Goal: Information Seeking & Learning: Learn about a topic

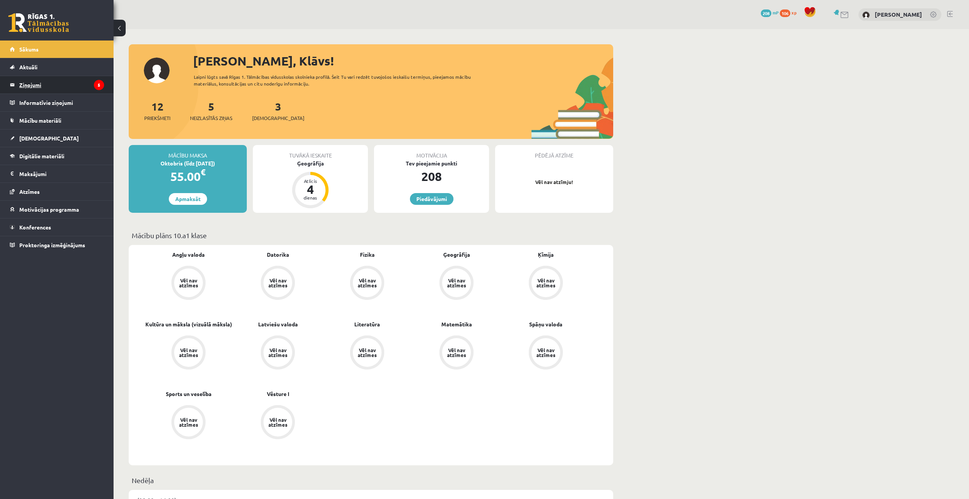
click at [84, 88] on legend "Ziņojumi 5" at bounding box center [61, 84] width 85 height 17
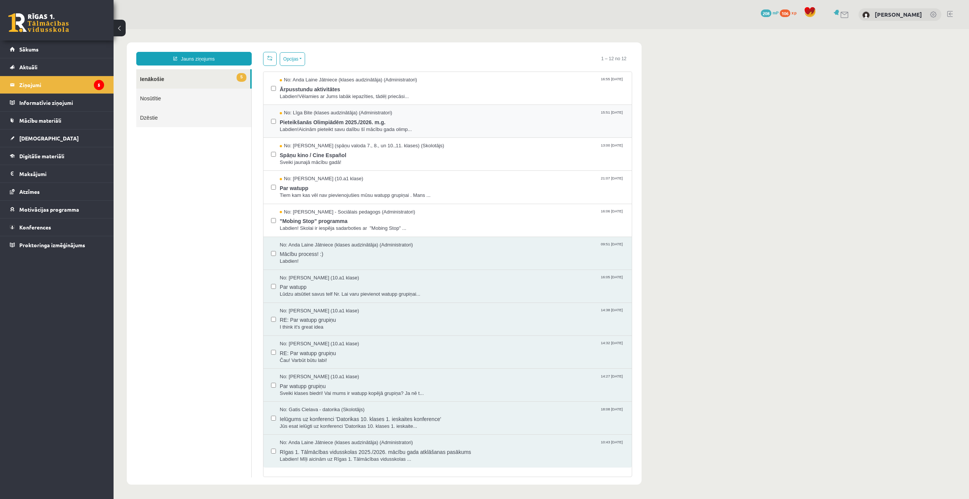
click at [276, 120] on div "No: Līga Bite (klases audzinātāja) (Administratori) 15:51 10/09/2025 Pieteikšan…" at bounding box center [447, 120] width 353 height 23
click at [275, 190] on label at bounding box center [273, 183] width 5 height 17
click at [304, 56] on button "Opcijas" at bounding box center [292, 59] width 25 height 14
click at [359, 97] on link "Atzīmēt visus kā lasītus" at bounding box center [324, 97] width 70 height 8
click at [354, 37] on body "Jauns ziņojums 5 Ienākošie Nosūtītie Dzēstie * ********* ********* ******* Opci…" at bounding box center [542, 263] width 856 height 469
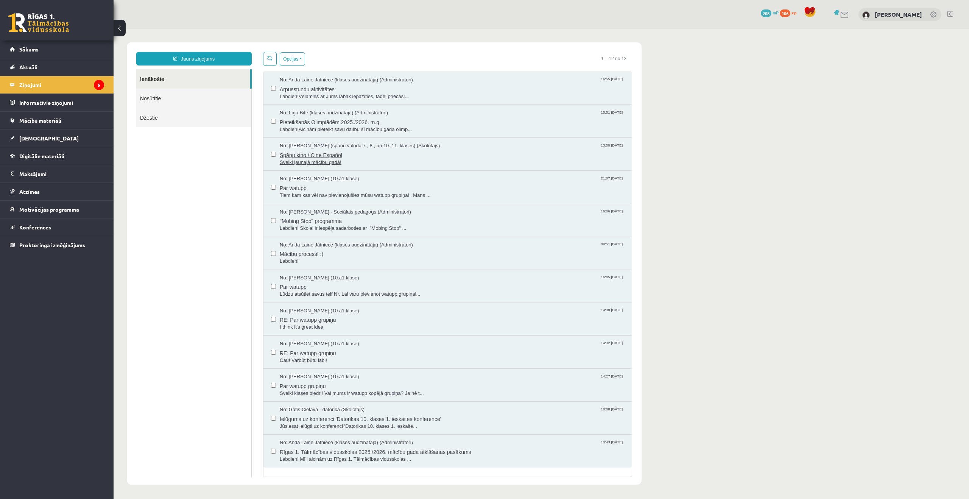
click at [331, 156] on span "Spāņu kino / Cine Español" at bounding box center [452, 154] width 345 height 9
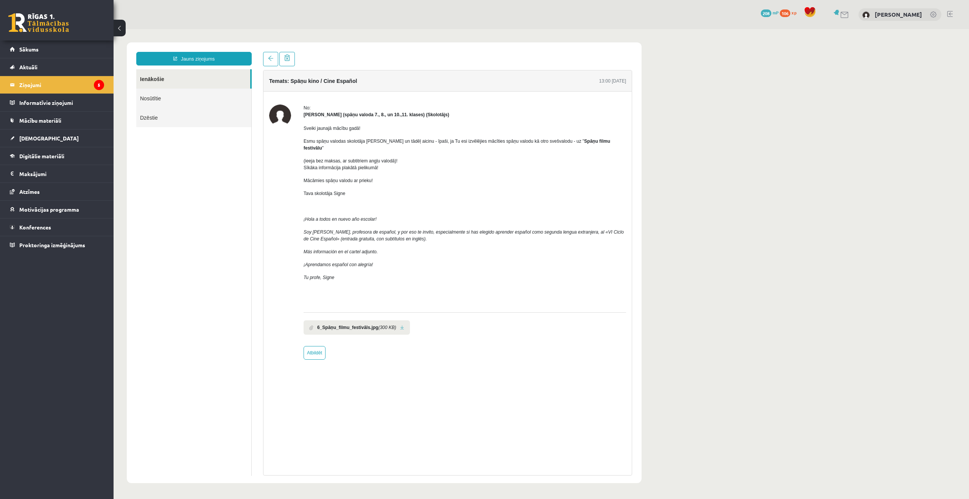
click at [336, 141] on span "Esmu spāņu valodas skolotāja Signe Sirmā un tādēļ aicinu - īpaši, ja Tu esi izv…" at bounding box center [457, 145] width 307 height 12
drag, startPoint x: 362, startPoint y: 329, endPoint x: 386, endPoint y: 329, distance: 24.2
click at [364, 329] on b "6_Spāņu_filmu_festivāls.jpg" at bounding box center [347, 327] width 61 height 7
click at [404, 329] on link at bounding box center [402, 327] width 4 height 5
click at [94, 78] on legend "Ziņojumi 5" at bounding box center [61, 84] width 85 height 17
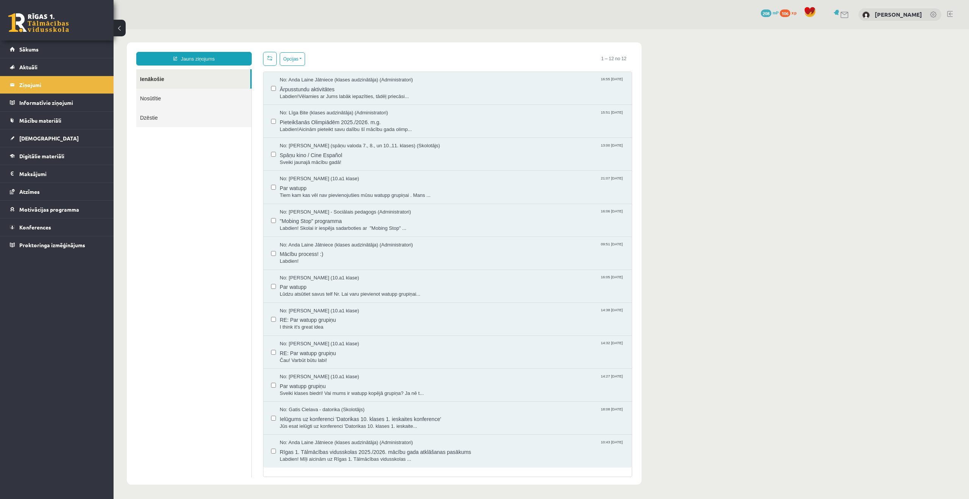
click at [43, 17] on link at bounding box center [38, 22] width 61 height 19
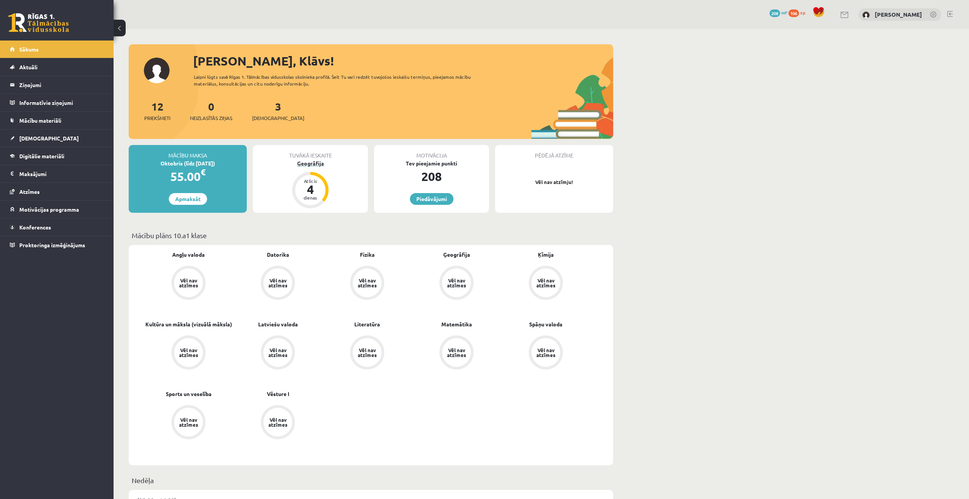
click at [302, 196] on div "dienas" at bounding box center [310, 197] width 23 height 5
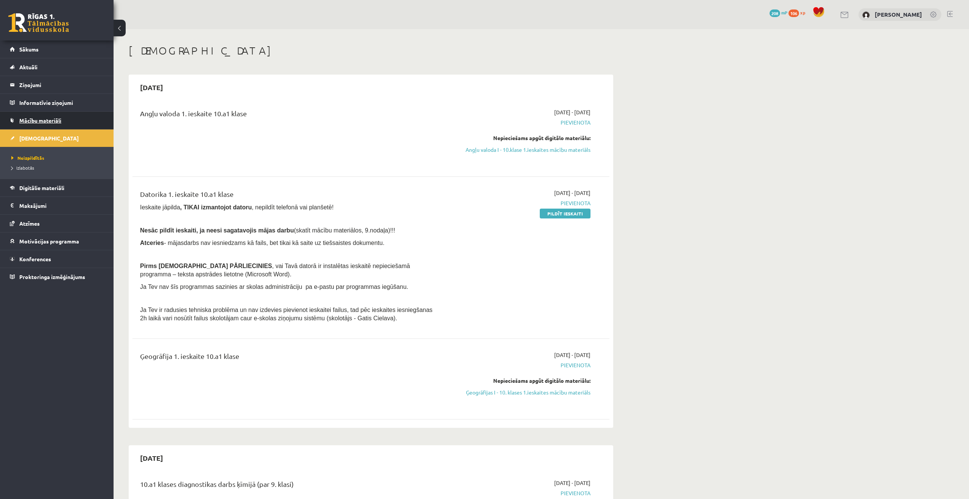
click at [51, 120] on span "Mācību materiāli" at bounding box center [40, 120] width 42 height 7
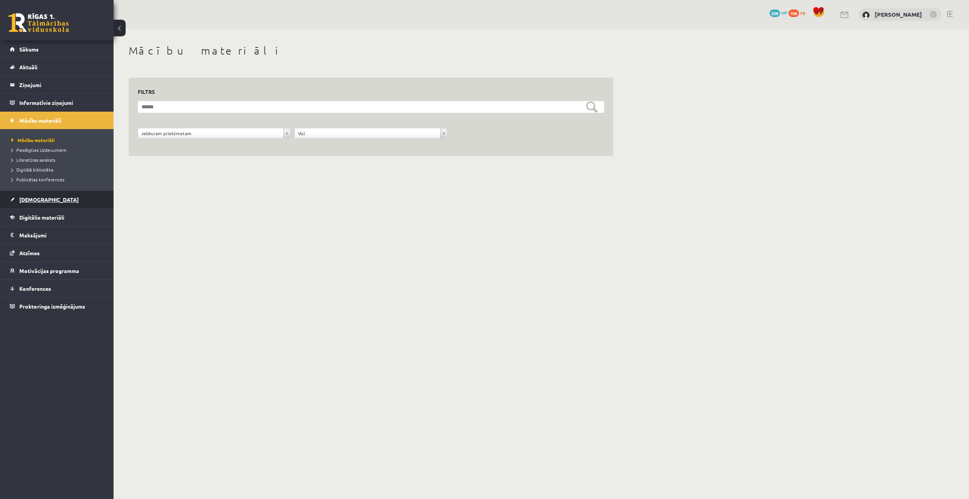
click at [43, 197] on link "[DEMOGRAPHIC_DATA]" at bounding box center [57, 199] width 94 height 17
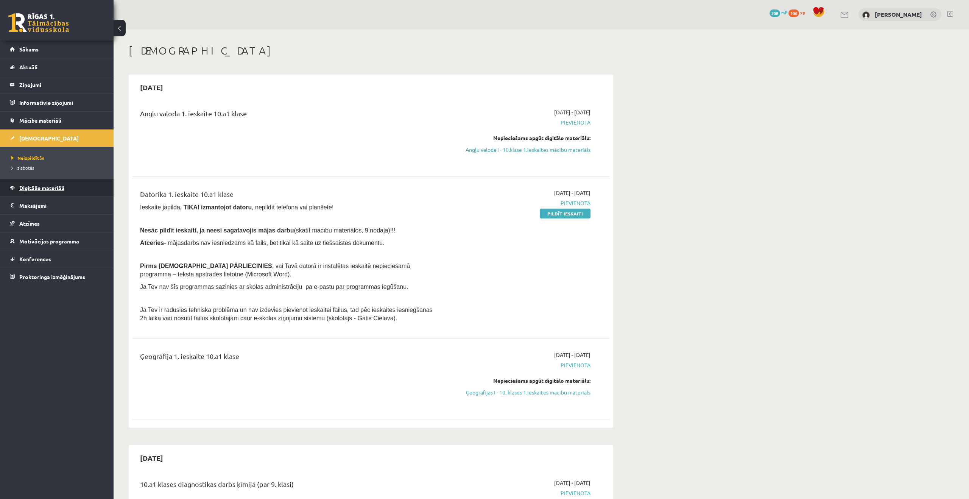
click at [50, 192] on link "Digitālie materiāli" at bounding box center [57, 187] width 94 height 17
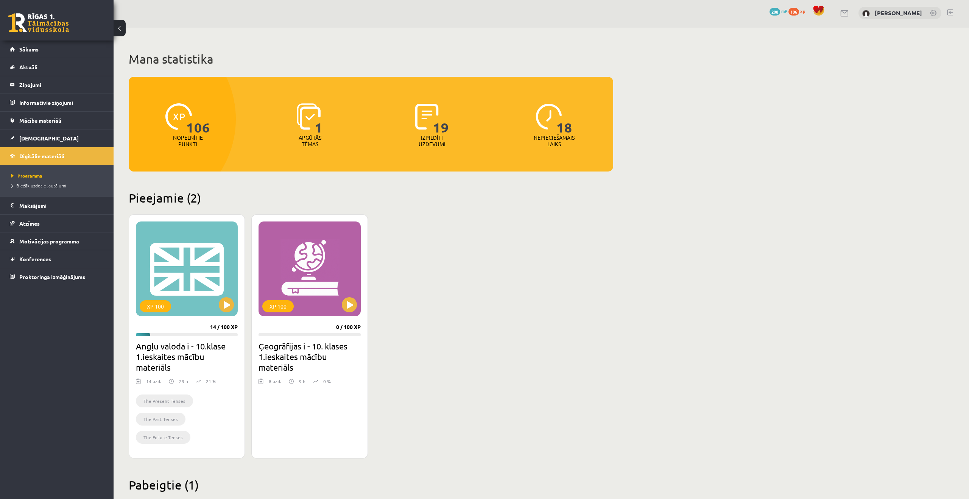
scroll to position [4, 0]
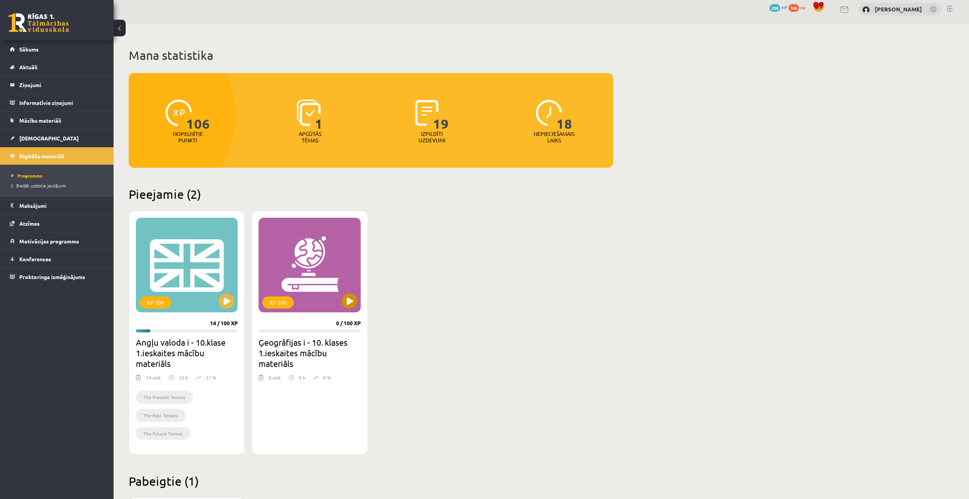
click at [306, 313] on div "XP 100 0 / 100 XP Ģeogrāfijas i - 10. klases 1.ieskaites mācību materiāls 8 uzd…" at bounding box center [309, 333] width 116 height 244
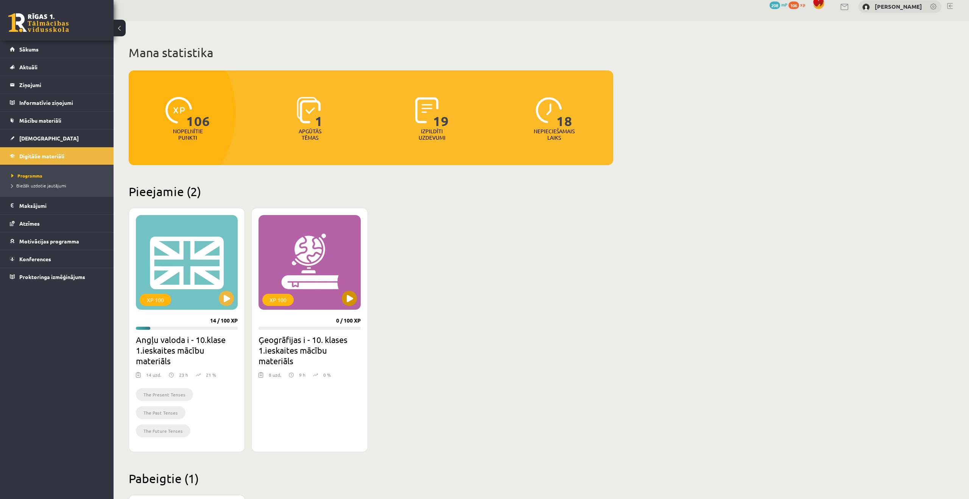
scroll to position [7, 0]
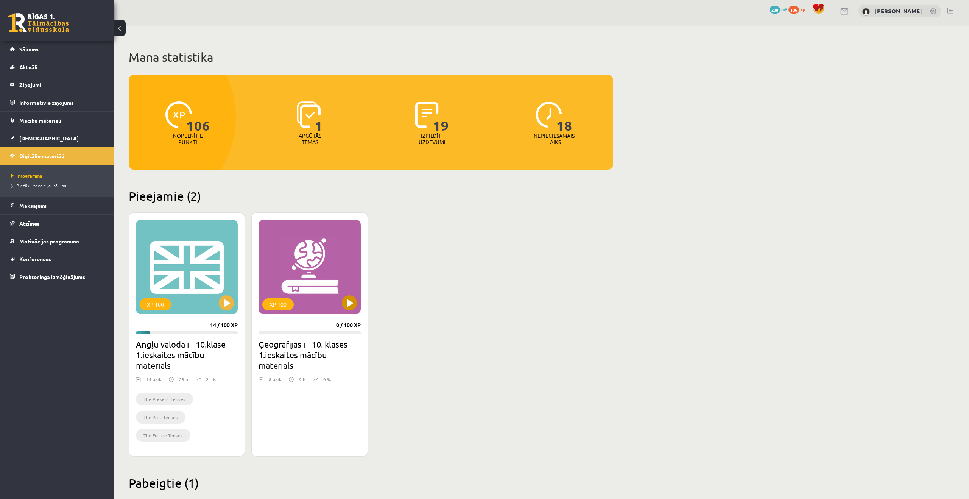
click at [311, 280] on div "XP 100" at bounding box center [310, 267] width 102 height 95
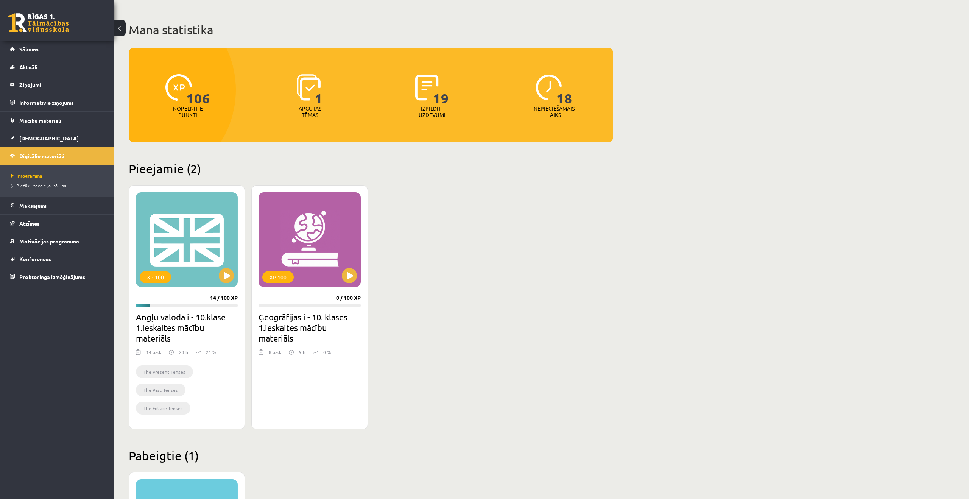
scroll to position [30, 0]
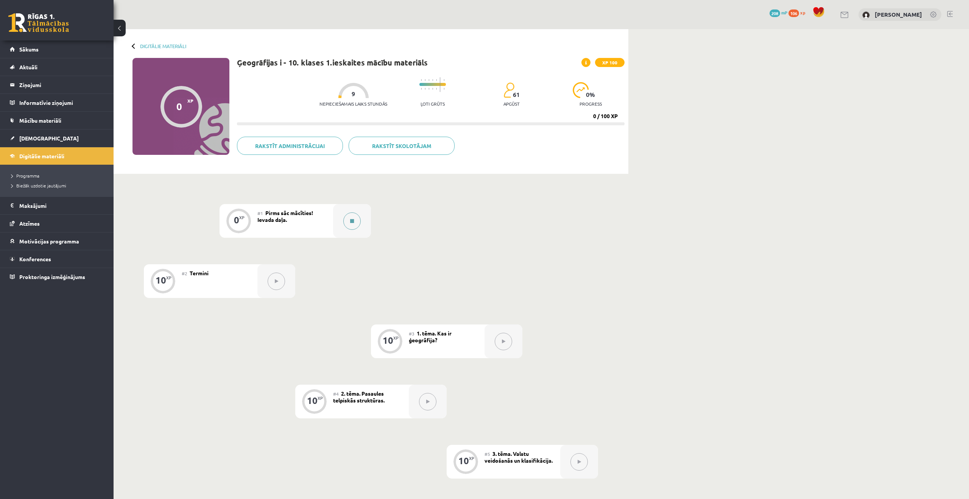
click at [356, 223] on button at bounding box center [351, 220] width 17 height 17
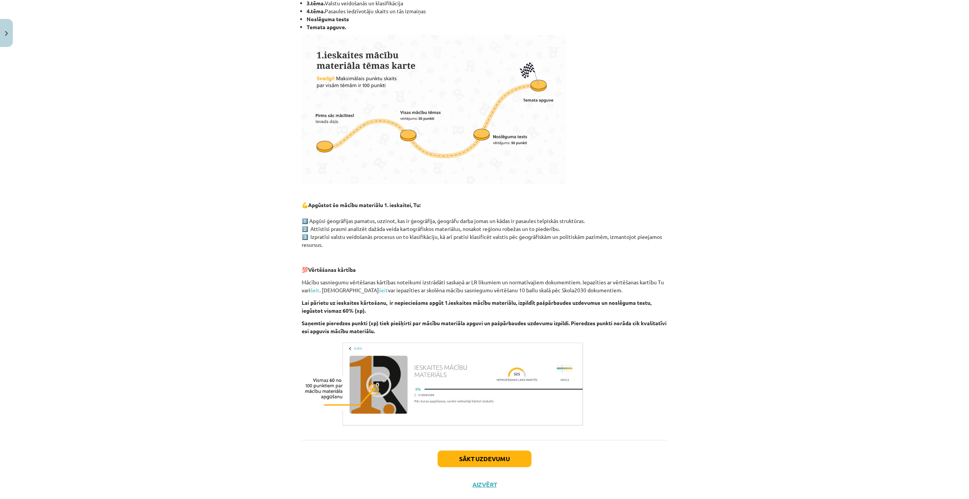
scroll to position [214, 0]
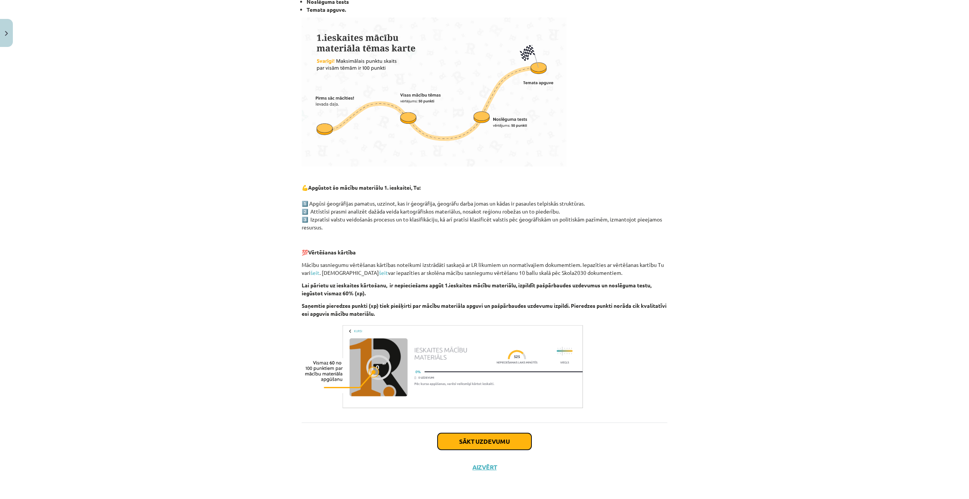
click at [513, 442] on button "Sākt uzdevumu" at bounding box center [485, 441] width 94 height 17
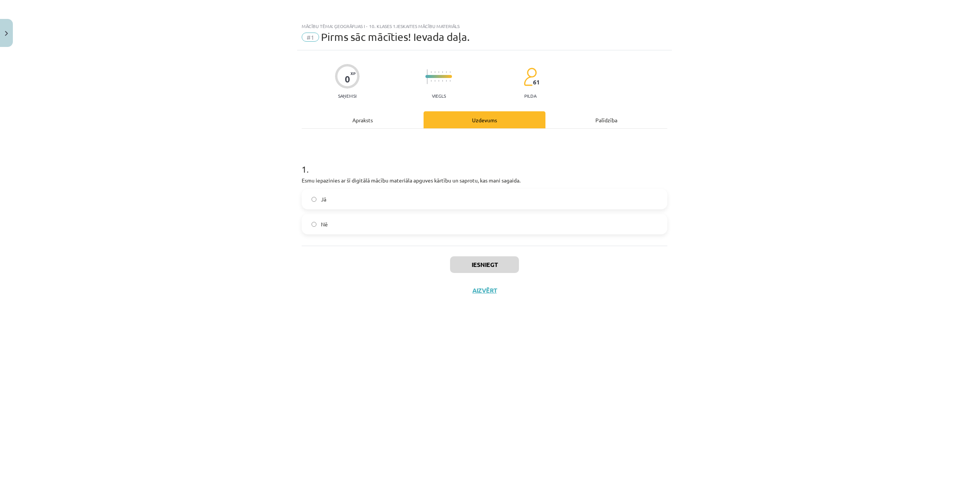
click at [426, 197] on label "Jā" at bounding box center [485, 199] width 364 height 19
click at [509, 274] on div "Iesniegt Aizvērt" at bounding box center [485, 272] width 366 height 53
click at [495, 266] on button "Iesniegt" at bounding box center [484, 264] width 69 height 17
drag, startPoint x: 401, startPoint y: 304, endPoint x: 417, endPoint y: 296, distance: 18.3
click at [402, 303] on div "0 XP Saņemsi Viegls 61 pilda Apraksts Uzdevums Palīdzība 1 . Esmu iepazinies ar…" at bounding box center [484, 265] width 375 height 430
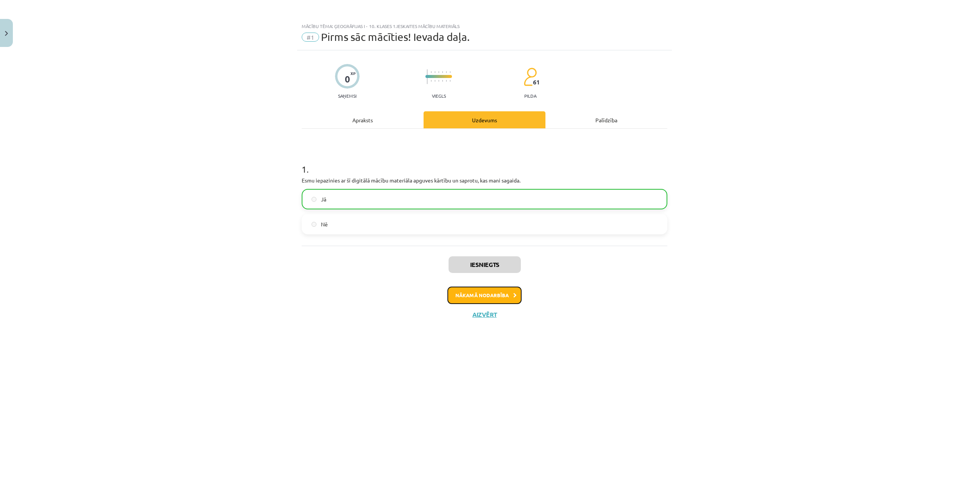
click at [509, 293] on button "Nākamā nodarbība" at bounding box center [485, 295] width 74 height 17
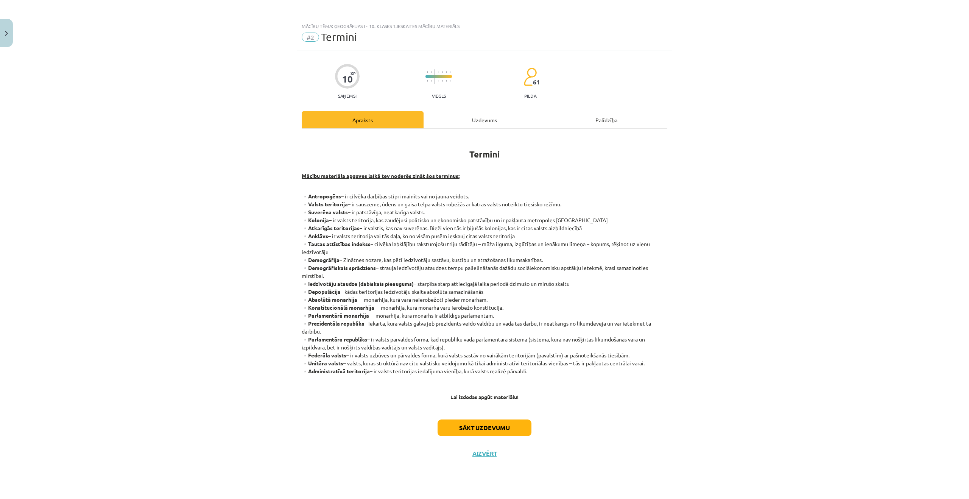
click at [305, 195] on strong "▫️Antropogēns" at bounding box center [321, 196] width 39 height 7
click at [312, 233] on p "▫️Antropogēns – ir cilvēka darbības stipri mainīts vai no jauna veidots. ▫️Vals…" at bounding box center [485, 287] width 366 height 191
click at [307, 234] on strong "▫️Anklāvs" at bounding box center [315, 236] width 27 height 7
drag, startPoint x: 293, startPoint y: 167, endPoint x: 591, endPoint y: 373, distance: 362.2
click at [591, 373] on div "Mācību tēma: Ģeogrāfijas i - 10. klases 1.ieskaites mācību materiāls #2 Termini…" at bounding box center [484, 249] width 969 height 499
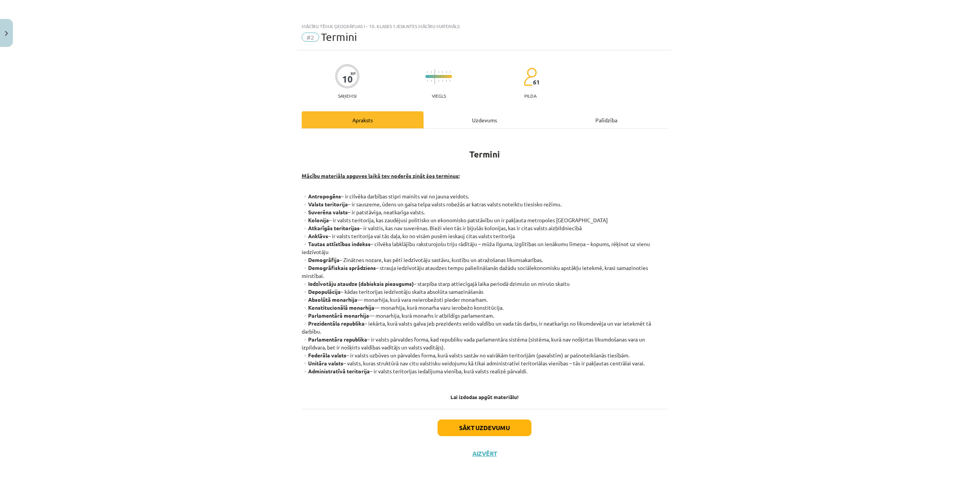
drag, startPoint x: 467, startPoint y: 261, endPoint x: 453, endPoint y: 254, distance: 15.9
click at [466, 262] on p "▫️Antropogēns – ir cilvēka darbības stipri mainīts vai no jauna veidots. ▫️Vals…" at bounding box center [485, 287] width 366 height 191
click at [485, 120] on div "Uzdevums" at bounding box center [485, 119] width 122 height 17
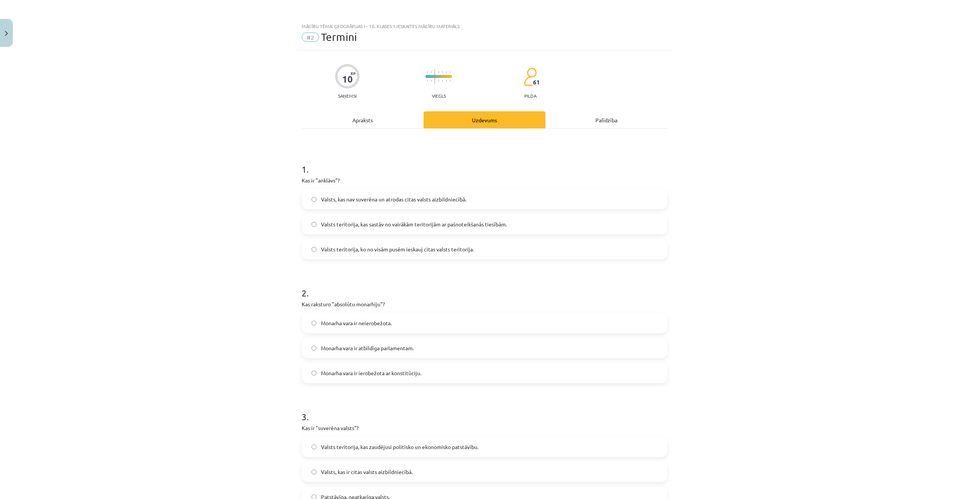
click at [379, 115] on div "Apraksts" at bounding box center [363, 119] width 122 height 17
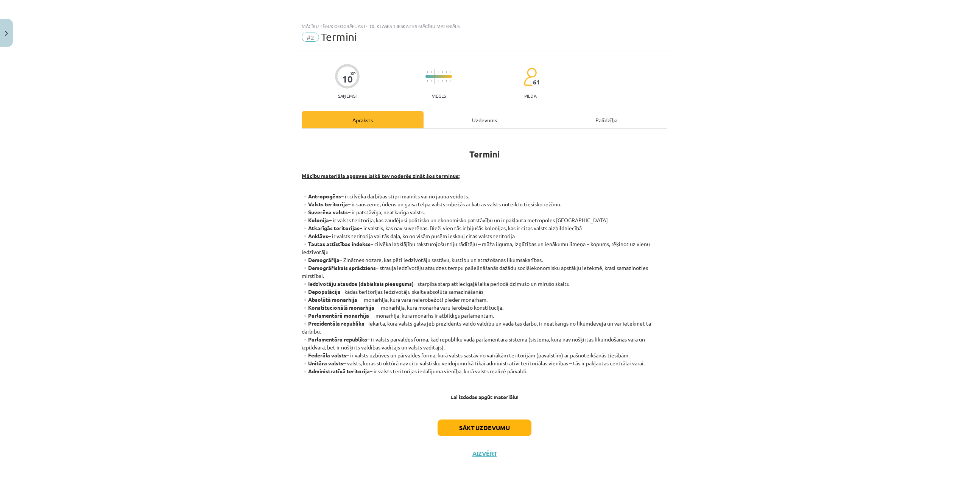
click at [470, 114] on div "Uzdevums" at bounding box center [485, 119] width 122 height 17
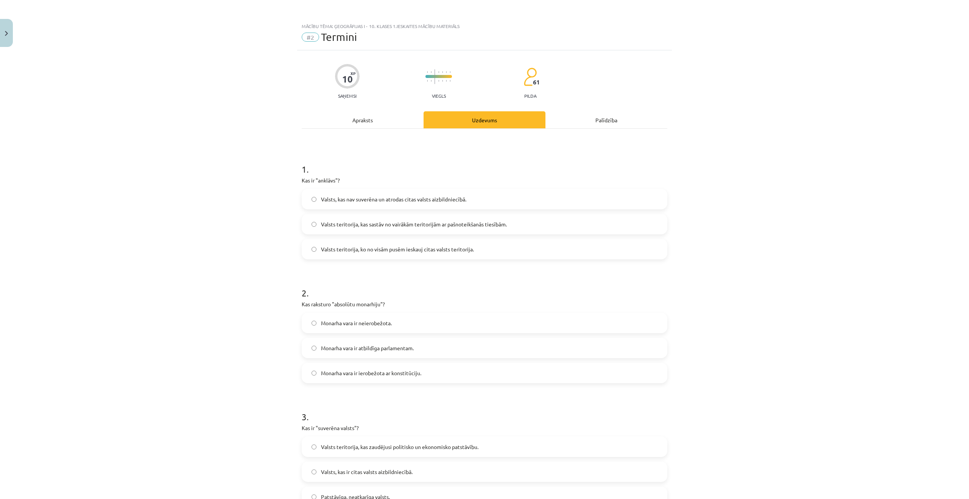
click at [390, 124] on div "Apraksts" at bounding box center [363, 119] width 122 height 17
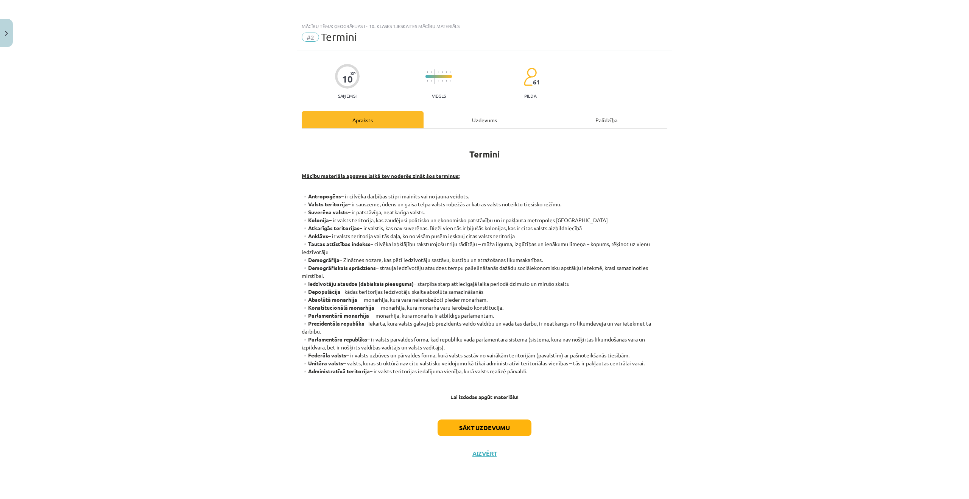
click at [191, 167] on div "Mācību tēma: Ģeogrāfijas i - 10. klases 1.ieskaites mācību materiāls #2 Termini…" at bounding box center [484, 249] width 969 height 499
